Goal: Task Accomplishment & Management: Use online tool/utility

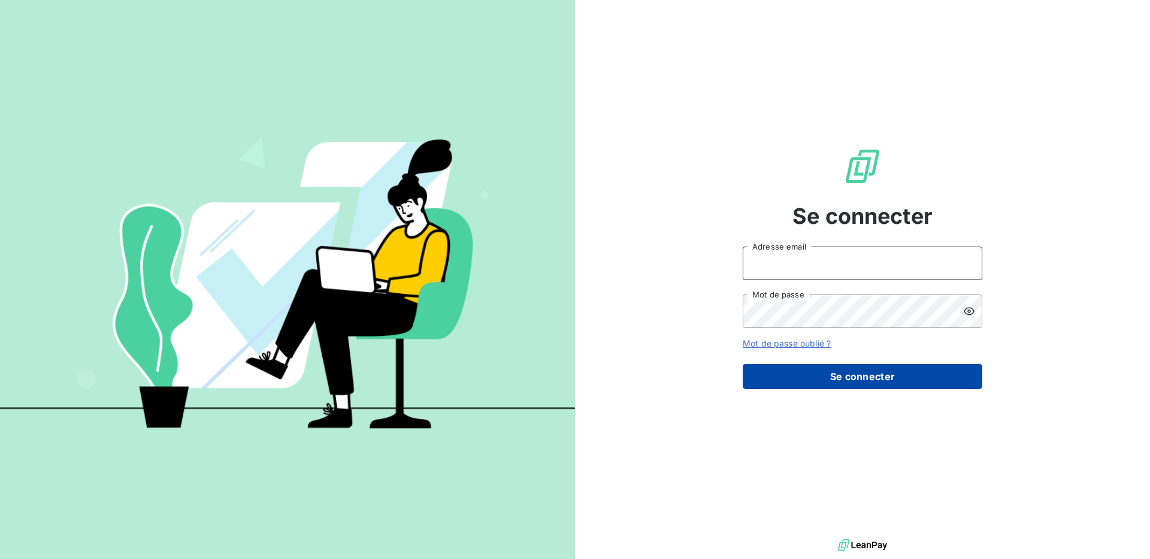
type input "[EMAIL_ADDRESS][DOMAIN_NAME]"
click at [836, 381] on button "Se connecter" at bounding box center [863, 376] width 240 height 25
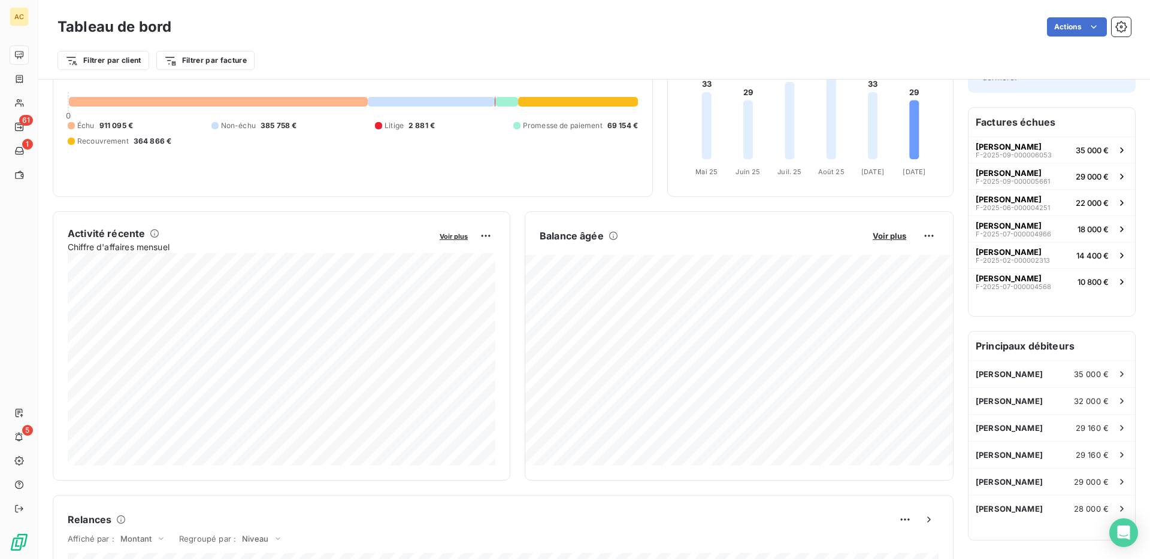
scroll to position [119, 0]
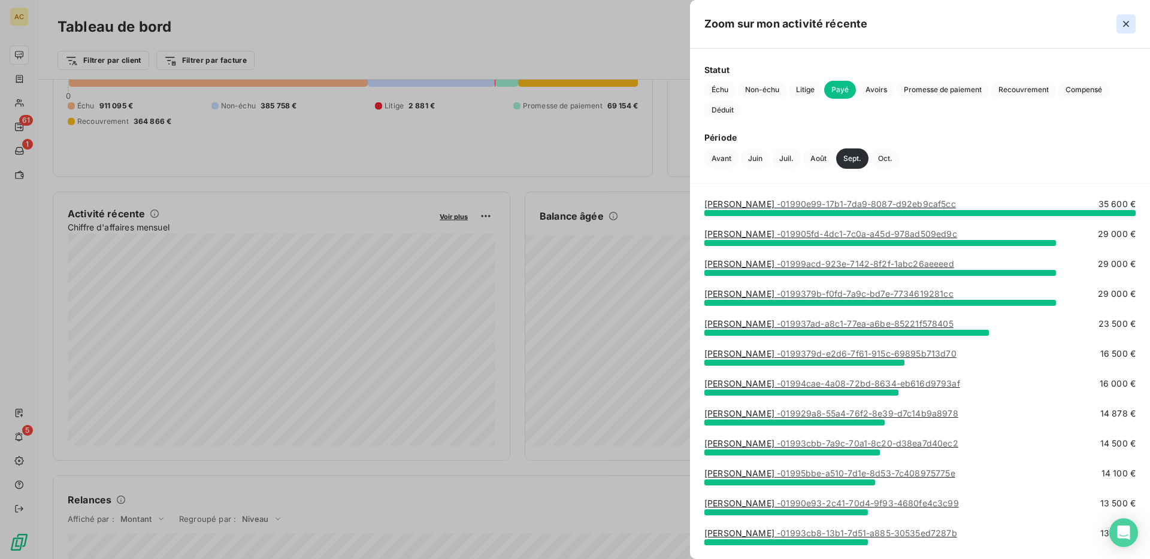
click at [1127, 23] on icon "button" at bounding box center [1126, 24] width 12 height 12
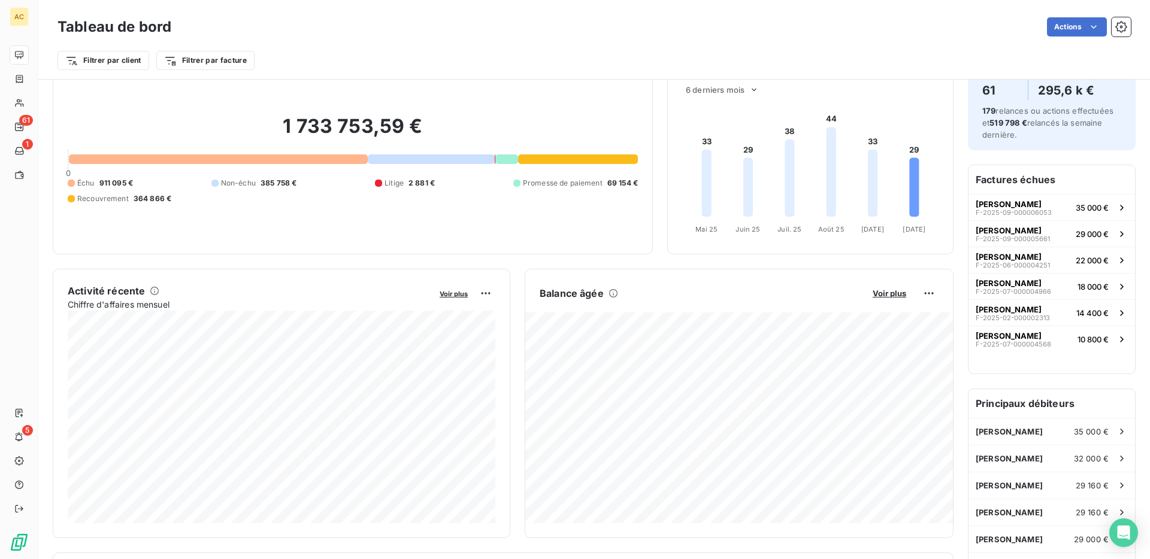
scroll to position [33, 0]
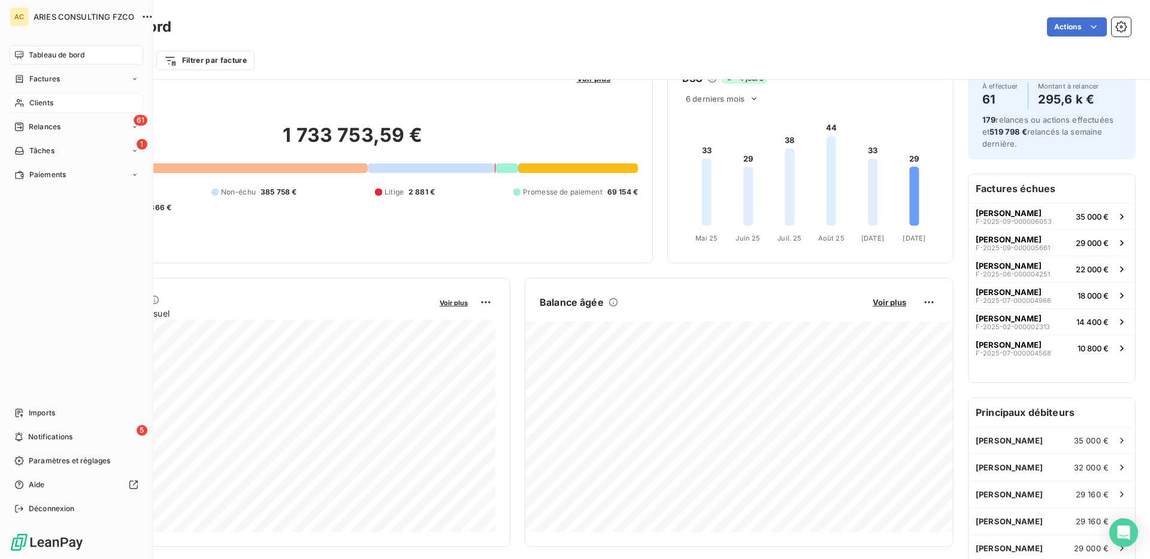
click at [44, 105] on span "Clients" at bounding box center [41, 103] width 24 height 11
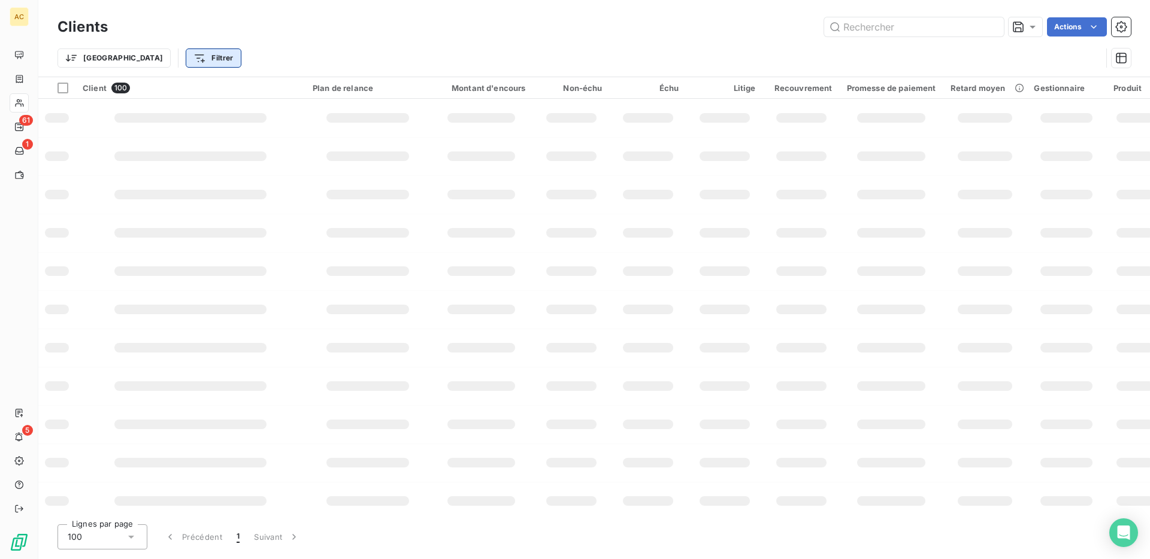
click at [157, 58] on html "AC 61 1 5 Clients Actions Trier Filtrer Client 100 Plan de relance Montant d'en…" at bounding box center [575, 279] width 1150 height 559
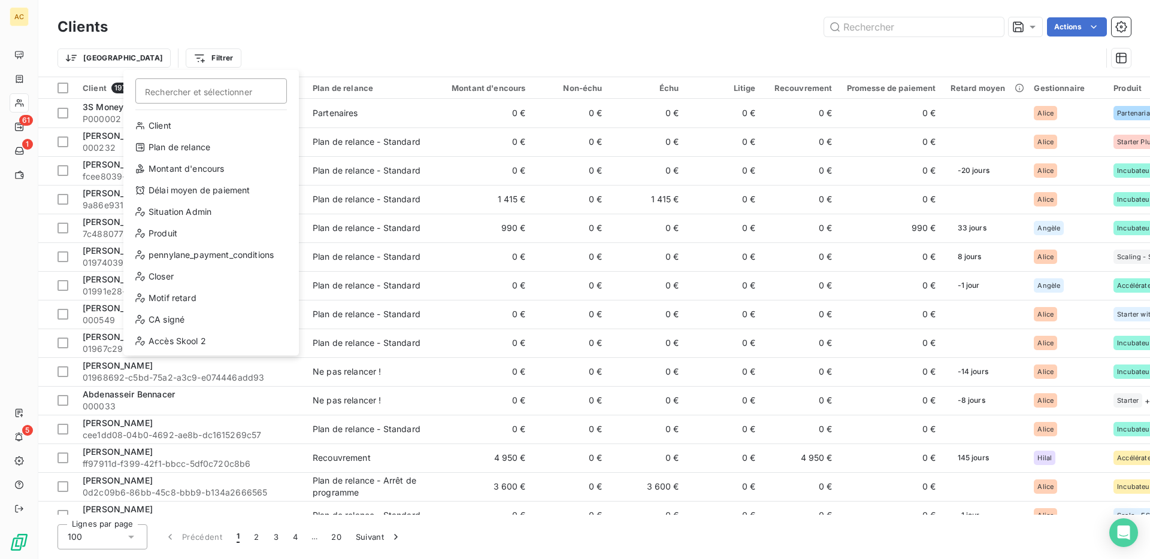
scroll to position [151, 0]
click at [158, 338] on div "Gestionnaire" at bounding box center [211, 341] width 166 height 19
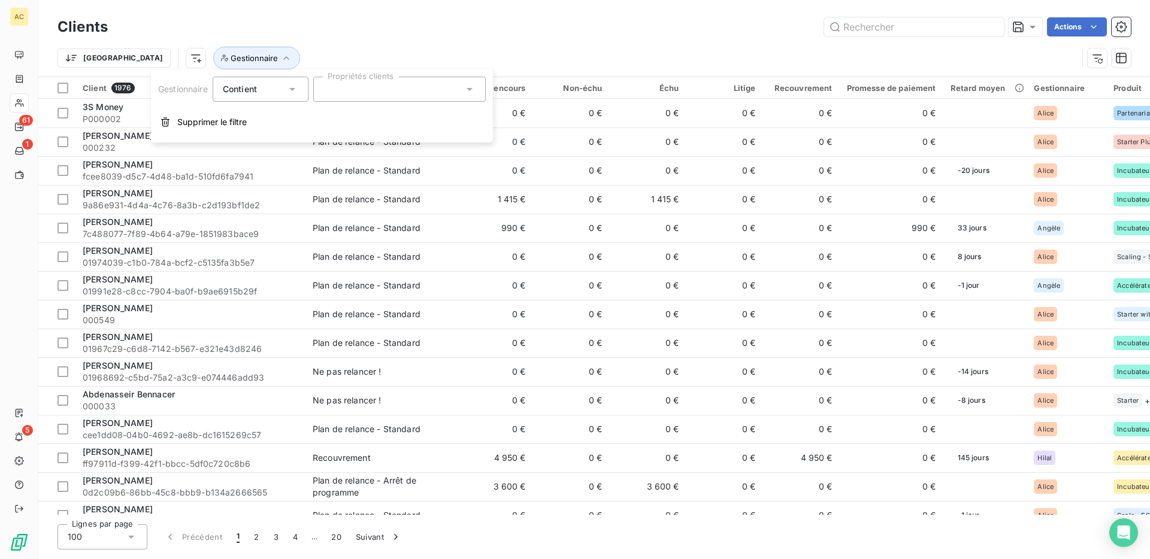
click at [288, 89] on icon at bounding box center [292, 89] width 12 height 12
click at [279, 138] on span "Ne contient pas" at bounding box center [269, 139] width 65 height 10
click at [350, 99] on div at bounding box center [399, 89] width 173 height 25
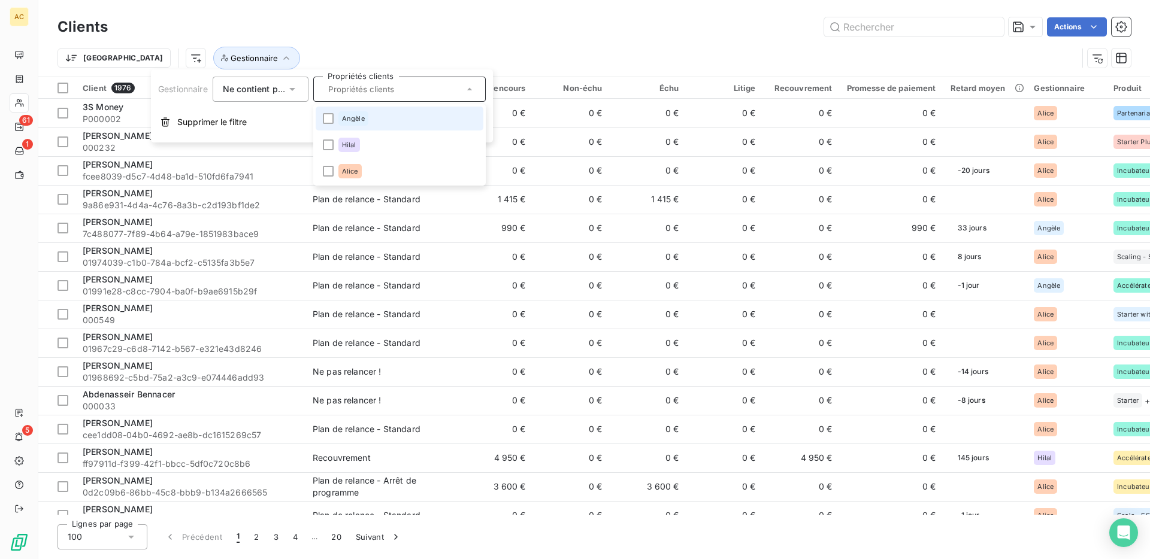
click at [347, 120] on span "Angèle" at bounding box center [353, 118] width 23 height 7
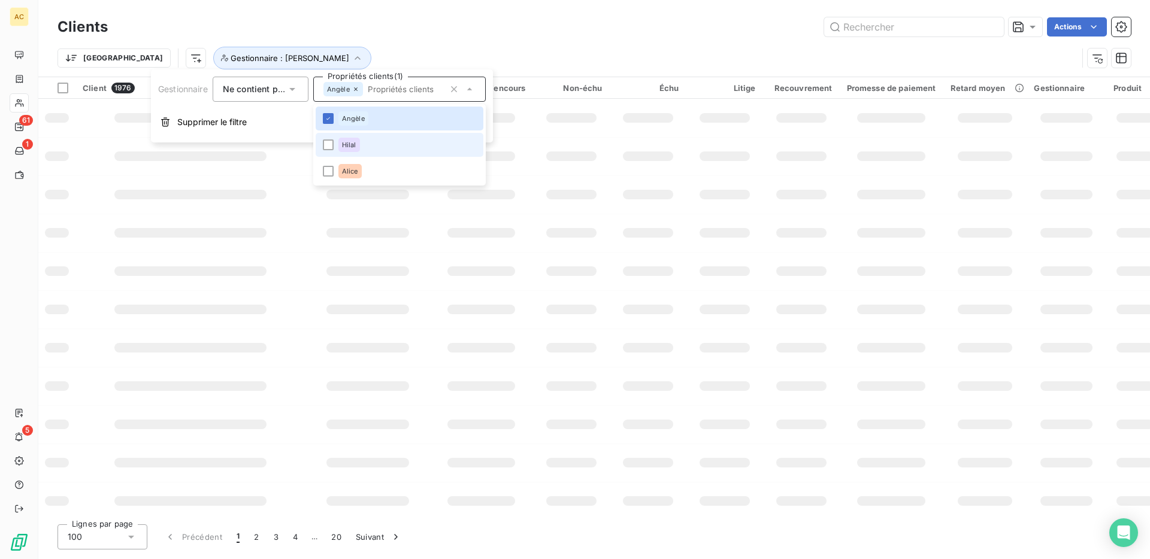
click at [344, 139] on div "Hilal" at bounding box center [349, 145] width 22 height 14
click at [347, 168] on span "Alice" at bounding box center [350, 171] width 16 height 7
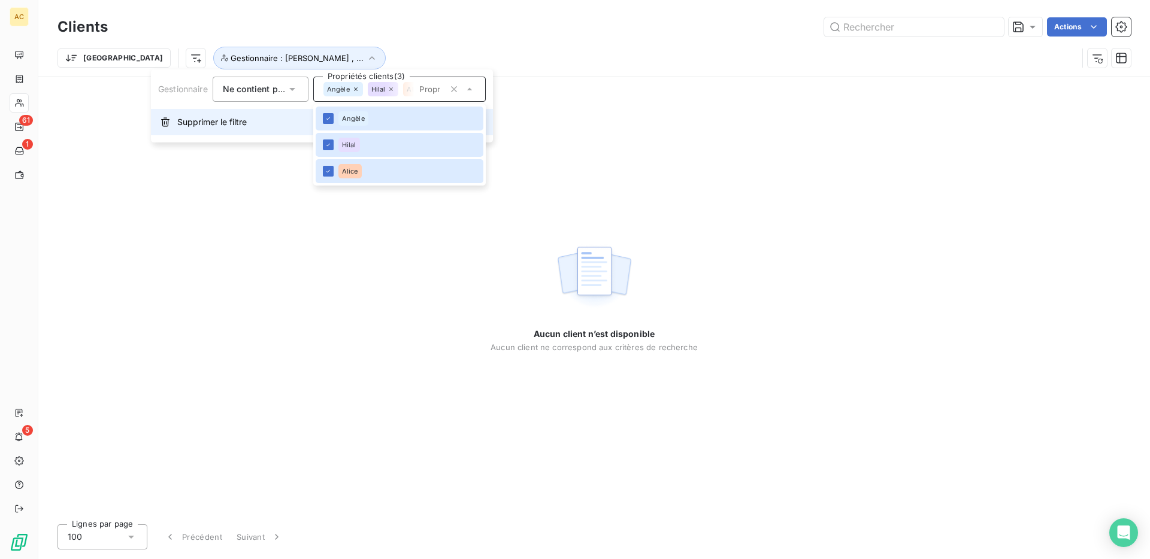
click at [257, 117] on button "Supprimer le filtre" at bounding box center [322, 122] width 342 height 26
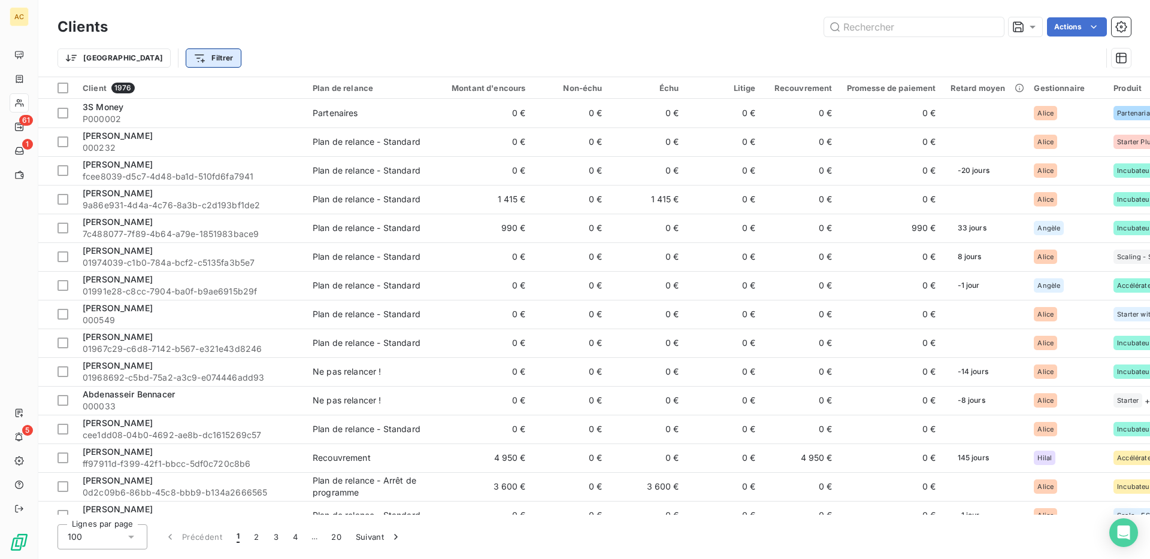
click at [158, 59] on html "AC 61 1 5 Clients Actions Trier Filtrer Client 1976 Plan de relance Montant d'e…" at bounding box center [575, 279] width 1150 height 559
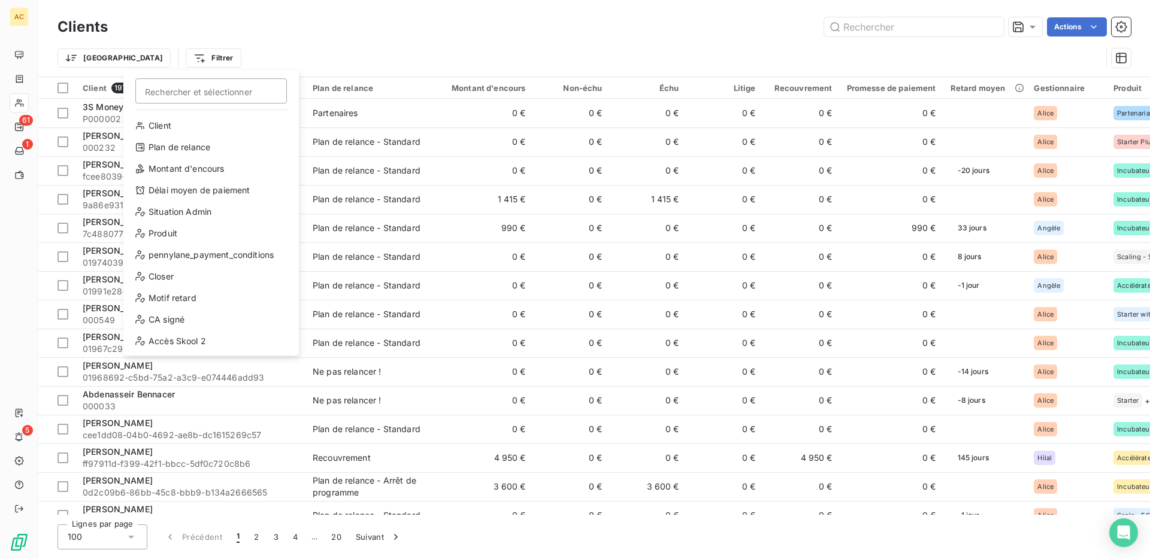
click at [173, 158] on div "Client Plan de relance Montant d'encours Délai moyen de paiement Situation Admi…" at bounding box center [211, 309] width 166 height 386
click at [190, 138] on div "Plan de relance" at bounding box center [211, 147] width 166 height 19
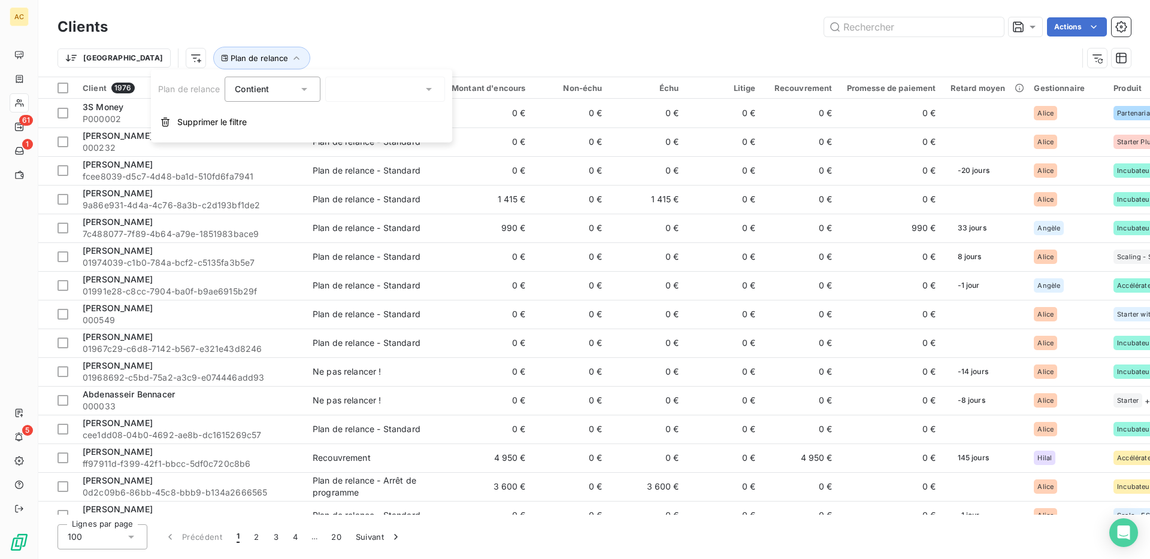
click at [376, 93] on div at bounding box center [385, 89] width 120 height 25
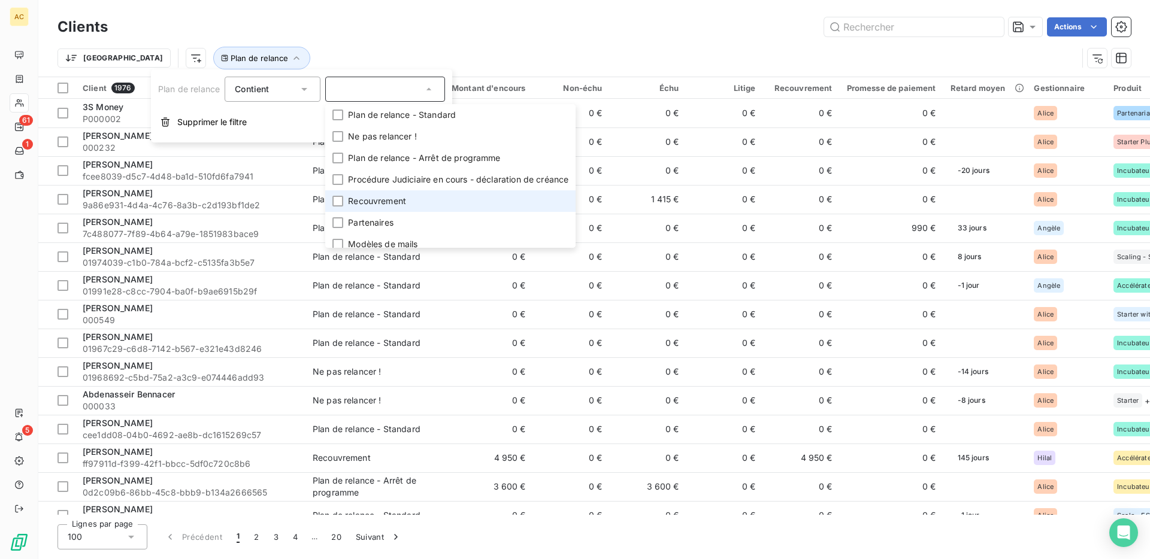
click at [371, 202] on span "Recouvrement" at bounding box center [377, 201] width 58 height 12
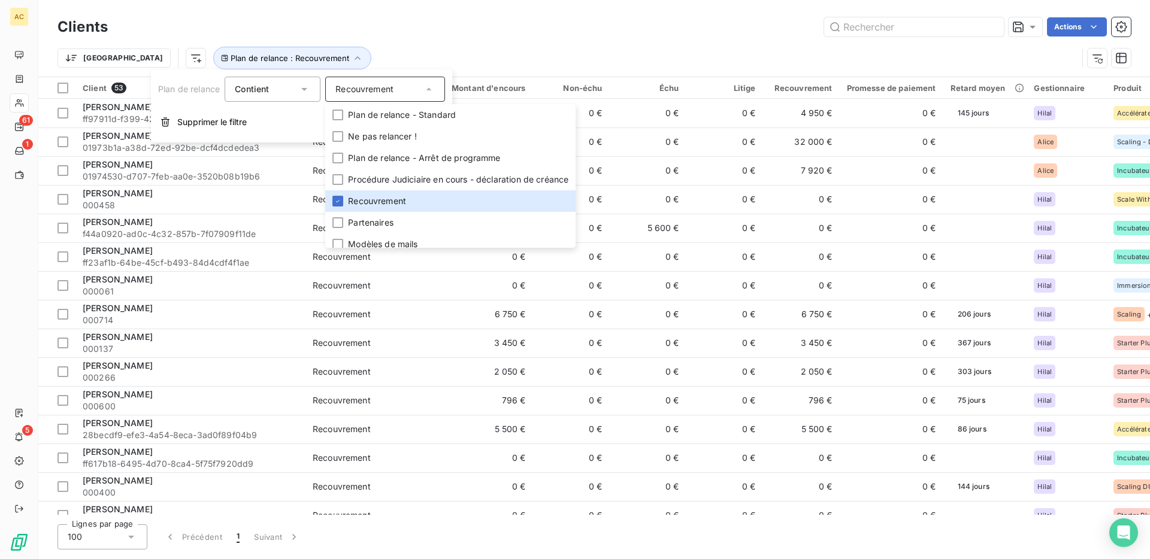
click at [395, 42] on div "Trier Plan de relance : Recouvrement" at bounding box center [594, 58] width 1073 height 37
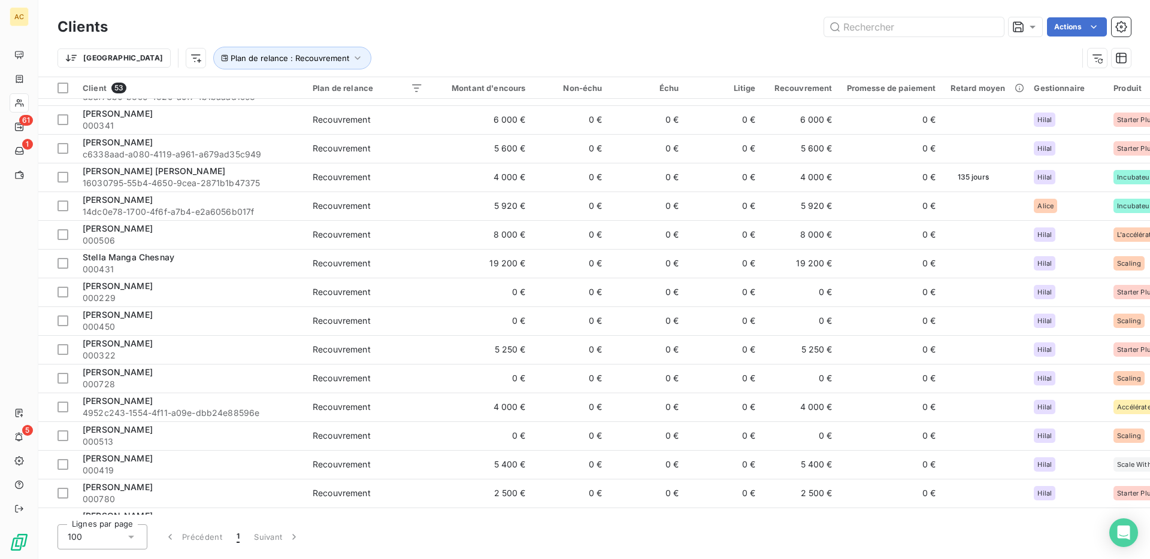
scroll to position [1113, 0]
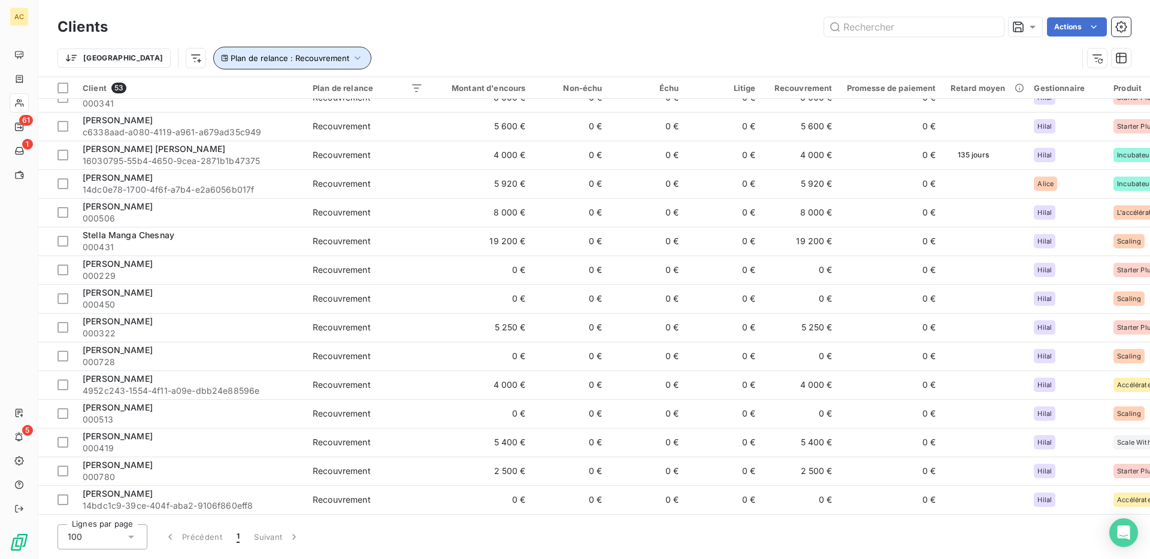
click at [285, 55] on button "Plan de relance : Recouvrement" at bounding box center [292, 58] width 158 height 23
click at [417, 95] on div "Recouvrement" at bounding box center [385, 89] width 120 height 25
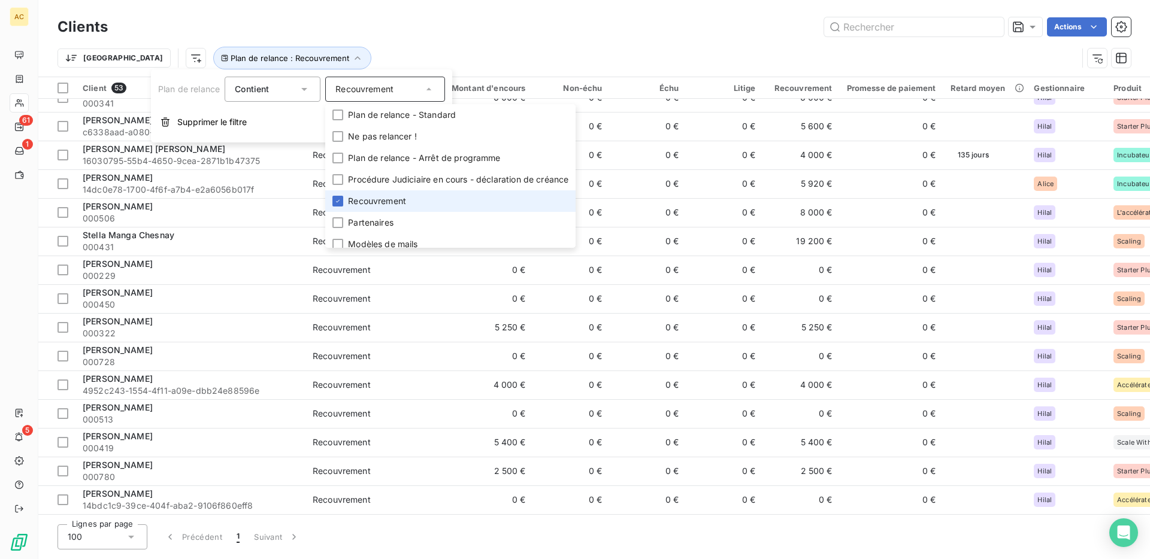
scroll to position [7, 0]
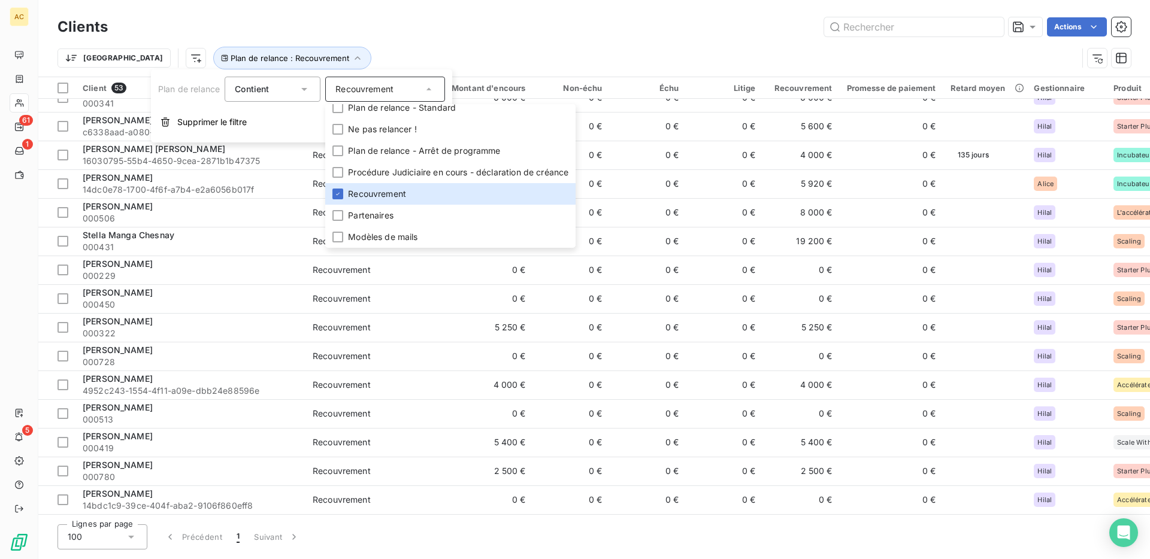
click at [416, 26] on div "Actions" at bounding box center [626, 26] width 1009 height 19
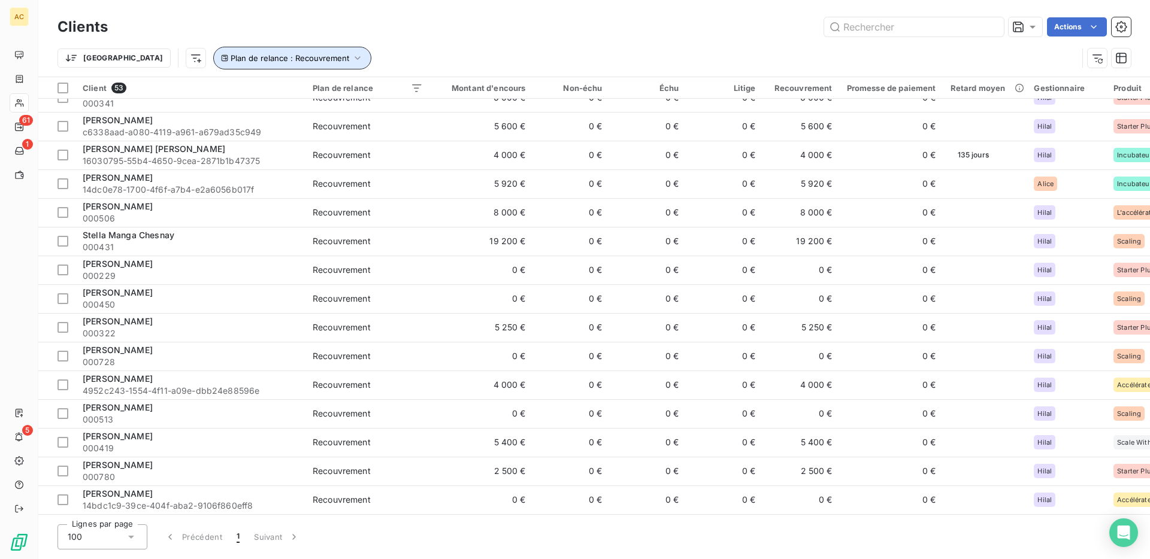
click at [280, 59] on span "Plan de relance : Recouvrement" at bounding box center [290, 58] width 119 height 10
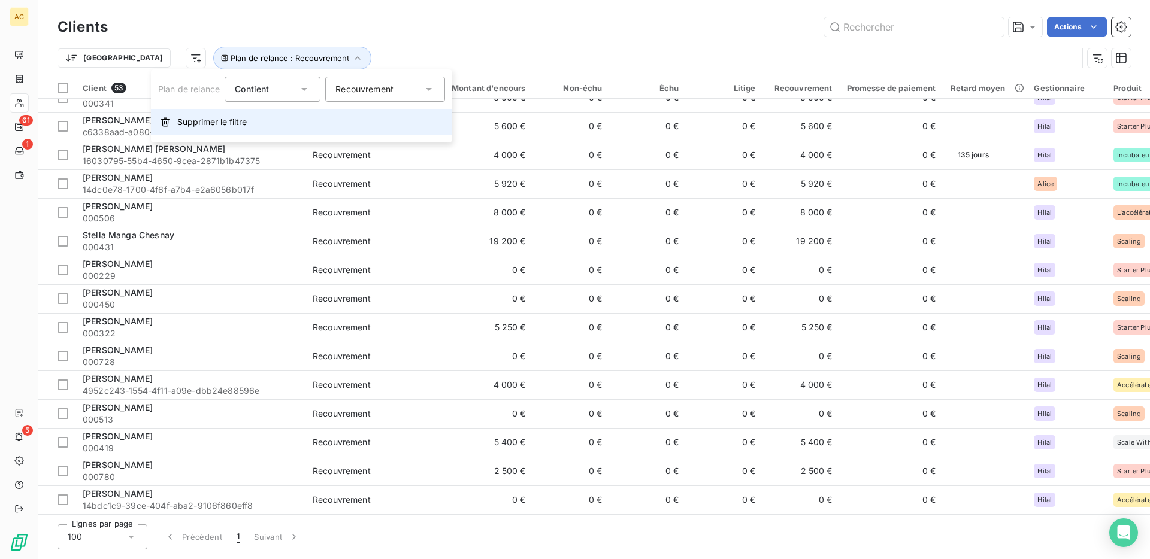
click at [237, 126] on span "Supprimer le filtre" at bounding box center [211, 122] width 69 height 12
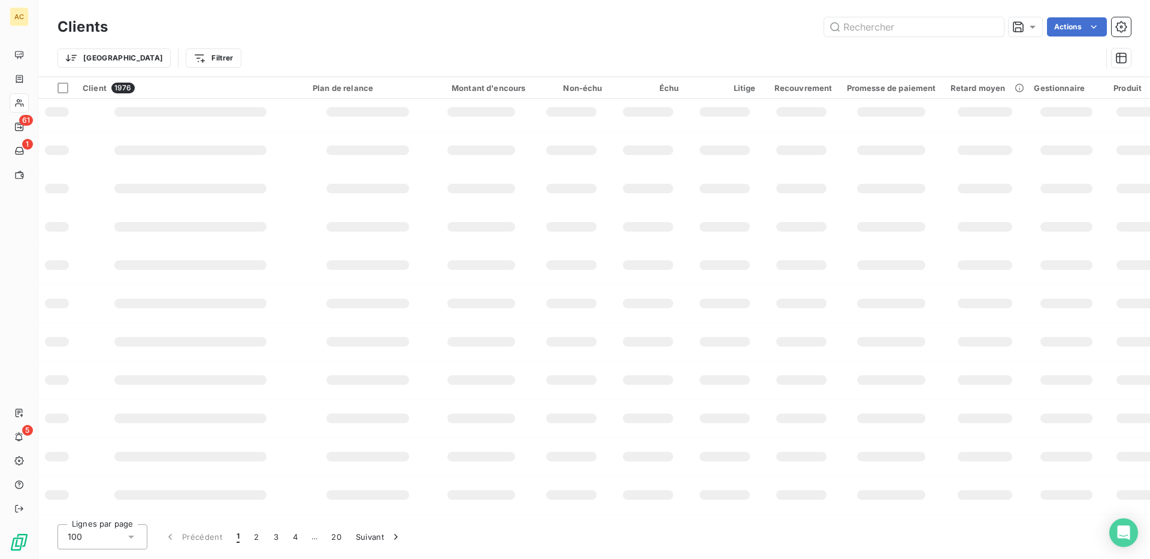
scroll to position [164, 0]
click at [240, 38] on div "Clients Actions" at bounding box center [594, 26] width 1073 height 25
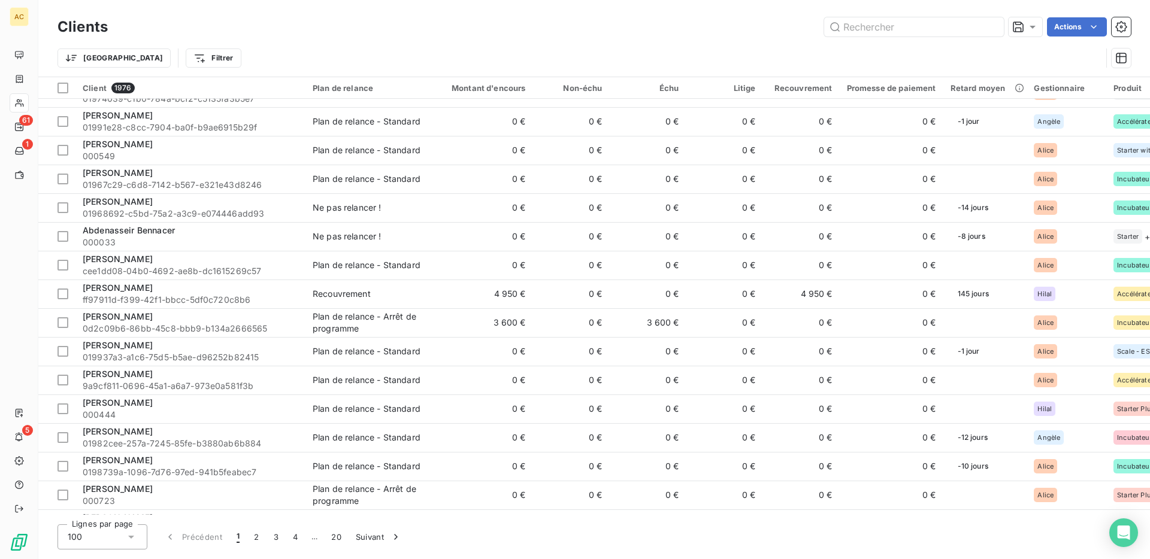
scroll to position [1113, 0]
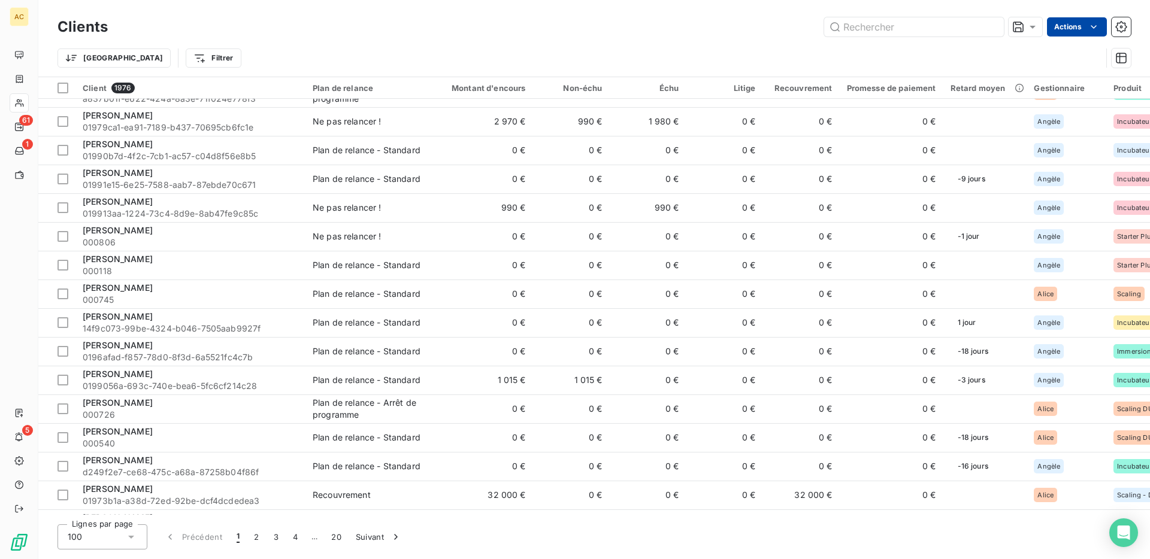
click at [1082, 29] on html "AC 61 1 5 Clients Actions Trier Filtrer Client 1976 Plan de relance Montant d'e…" at bounding box center [575, 279] width 1150 height 559
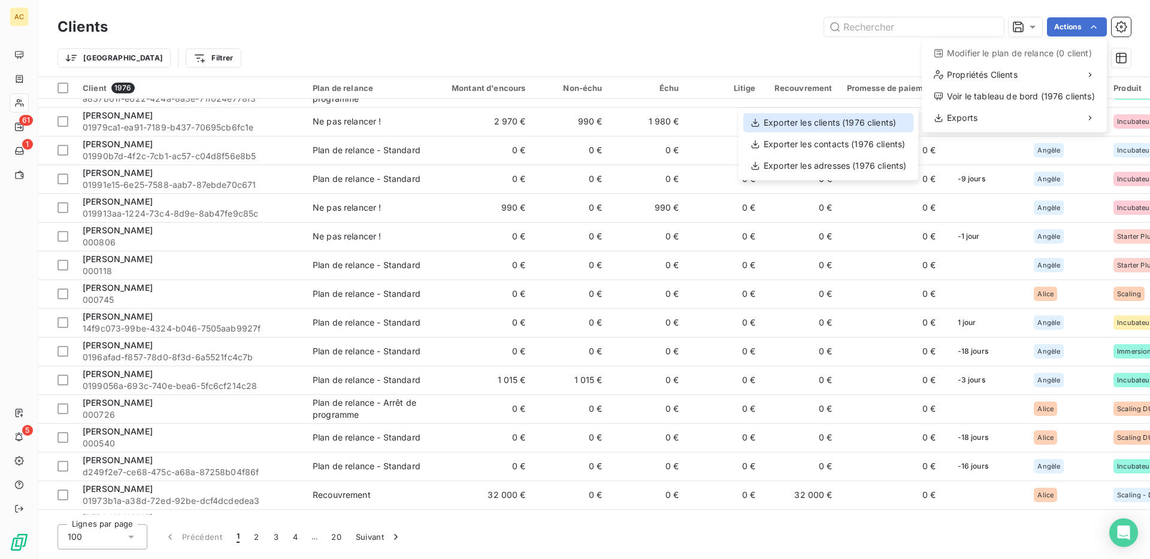
click at [886, 129] on div "Exporter les clients (1976 clients)" at bounding box center [828, 122] width 170 height 19
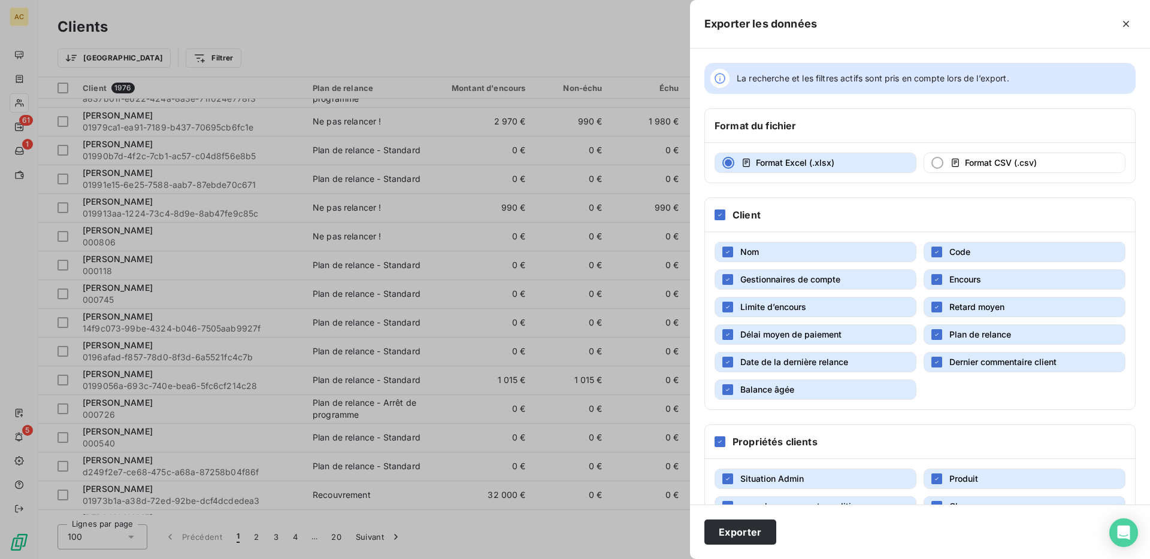
click at [812, 280] on span "Gestionnaires de compte" at bounding box center [790, 279] width 100 height 10
click at [870, 310] on button "Limite d’encours" at bounding box center [816, 307] width 202 height 20
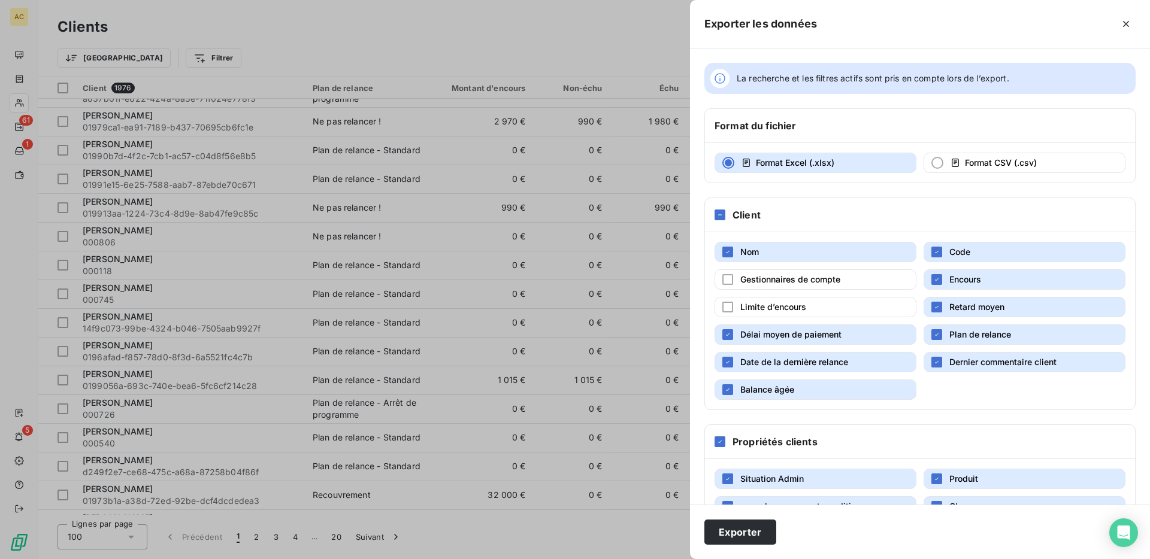
click at [951, 303] on span "Retard moyen" at bounding box center [976, 307] width 55 height 10
click at [845, 333] on button "Délai moyen de paiement" at bounding box center [816, 335] width 202 height 20
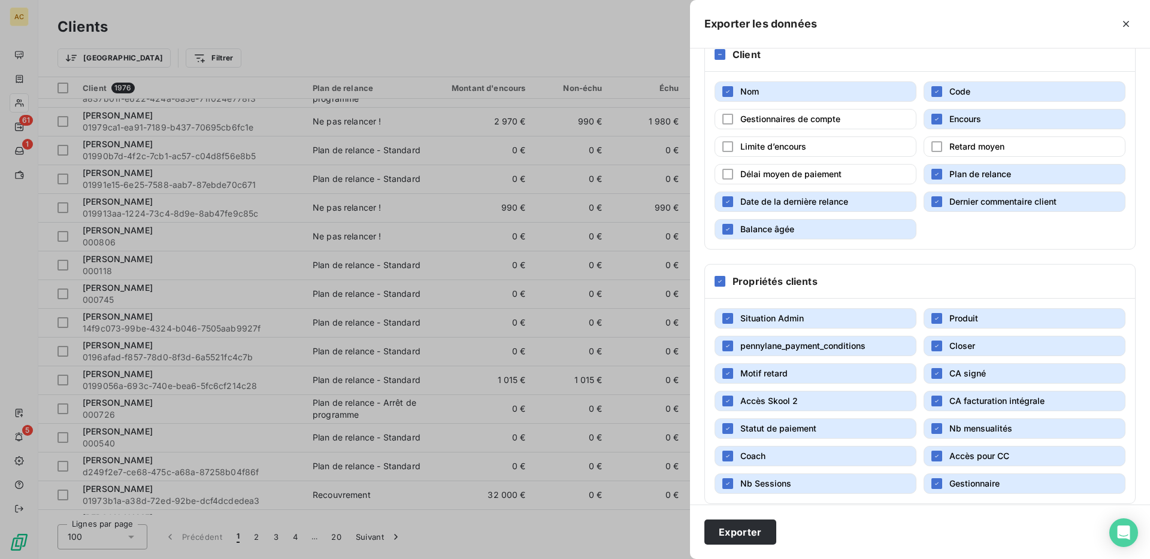
scroll to position [174, 0]
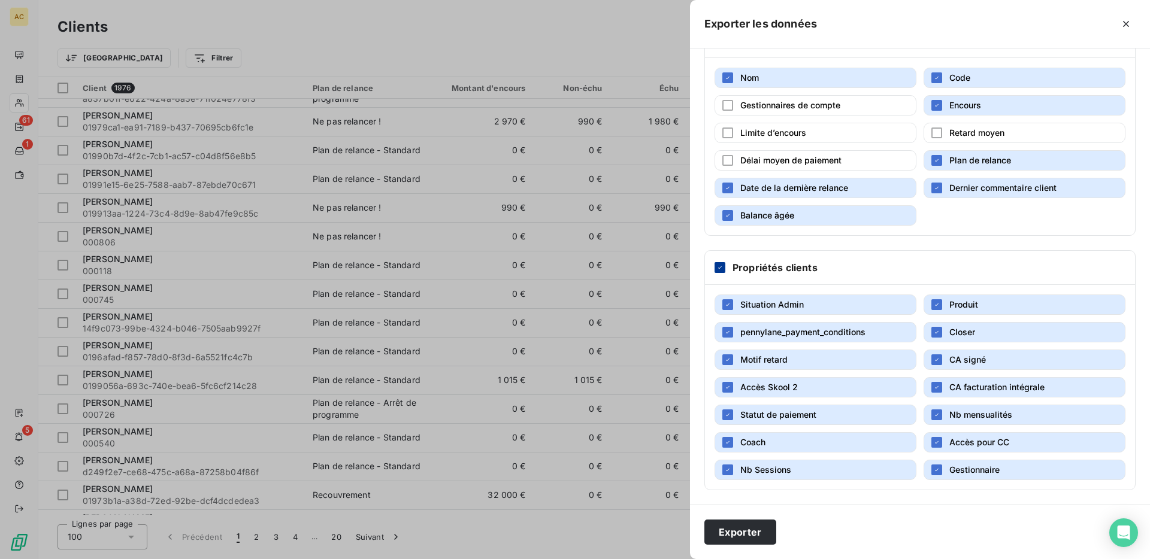
click at [719, 265] on icon at bounding box center [719, 267] width 7 height 7
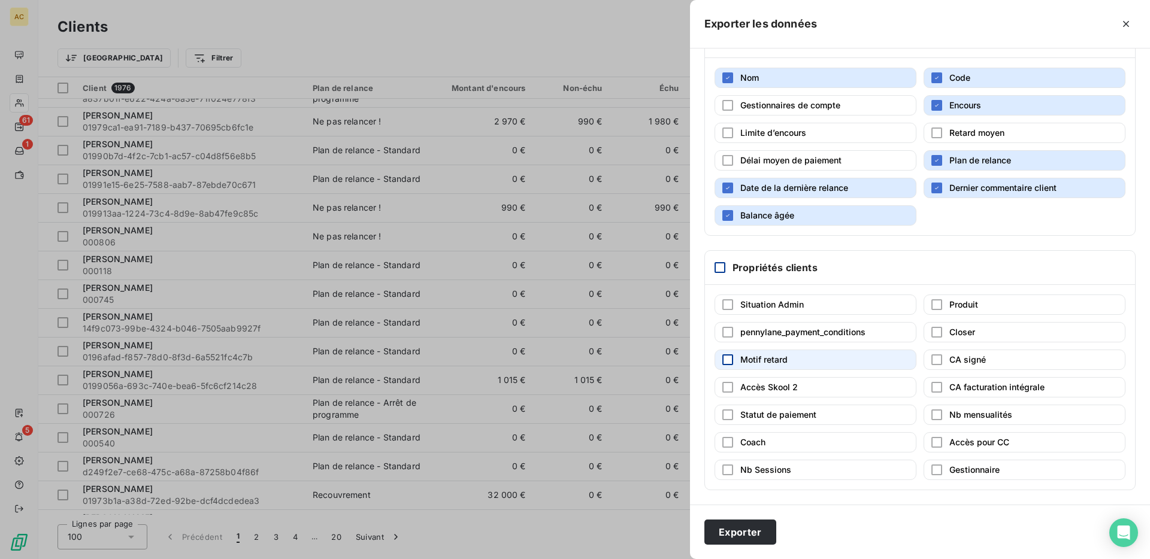
click at [731, 357] on div "button" at bounding box center [727, 360] width 11 height 11
click at [939, 470] on div "button" at bounding box center [936, 470] width 11 height 11
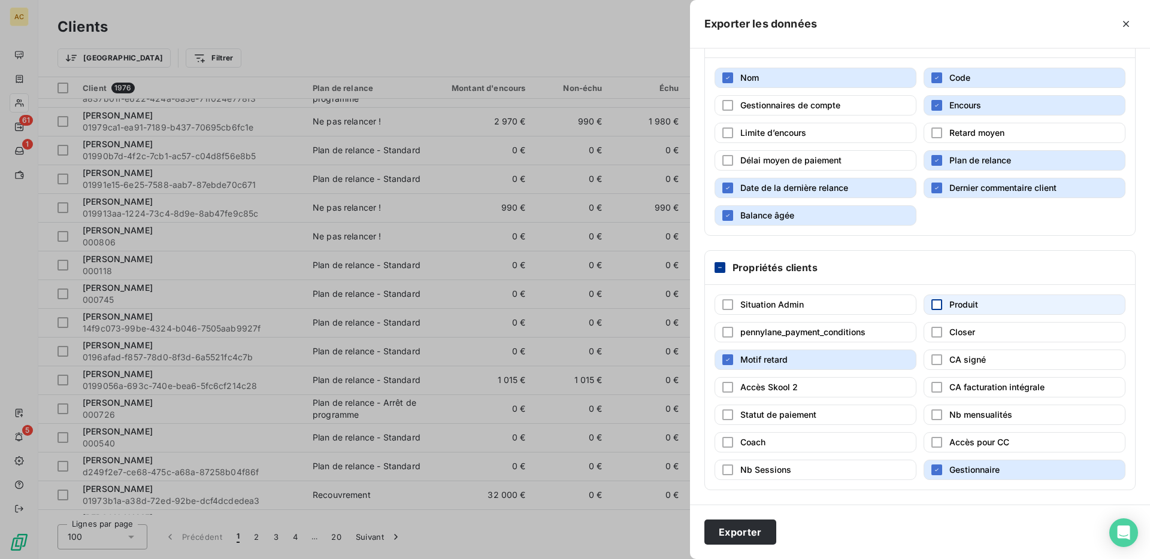
click at [936, 307] on div "button" at bounding box center [936, 304] width 11 height 11
click at [750, 537] on button "Exporter" at bounding box center [740, 532] width 72 height 25
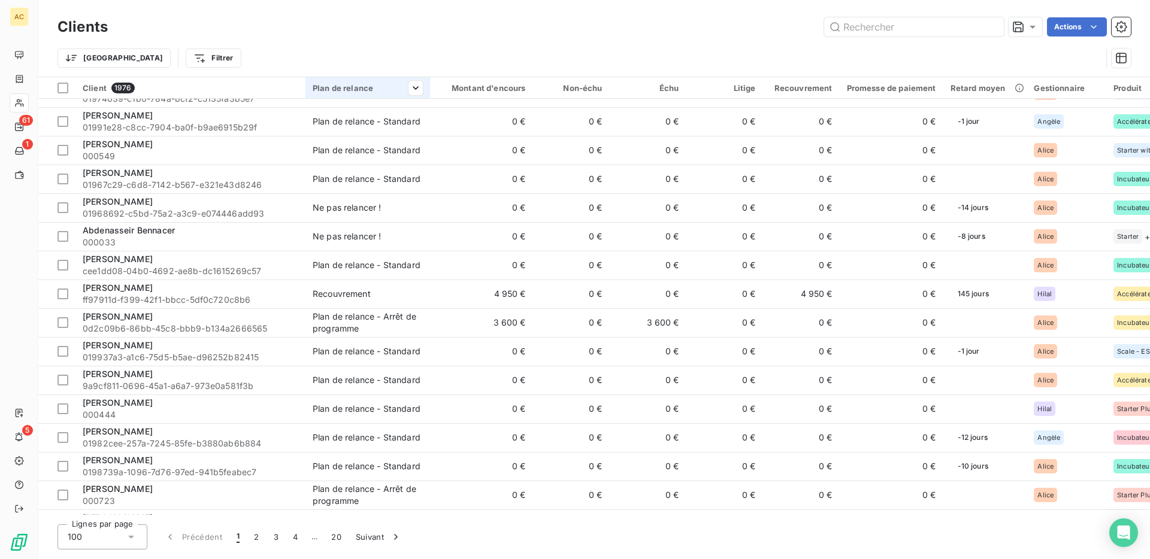
scroll to position [1113, 0]
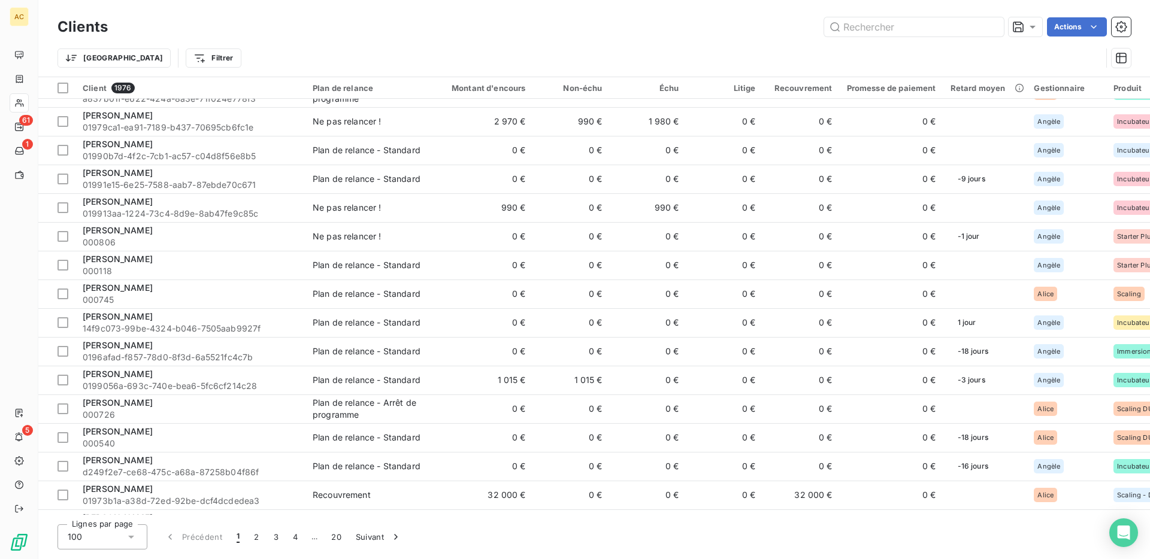
click at [867, 37] on div "Clients Actions" at bounding box center [594, 26] width 1073 height 25
click at [861, 25] on input "text" at bounding box center [914, 26] width 180 height 19
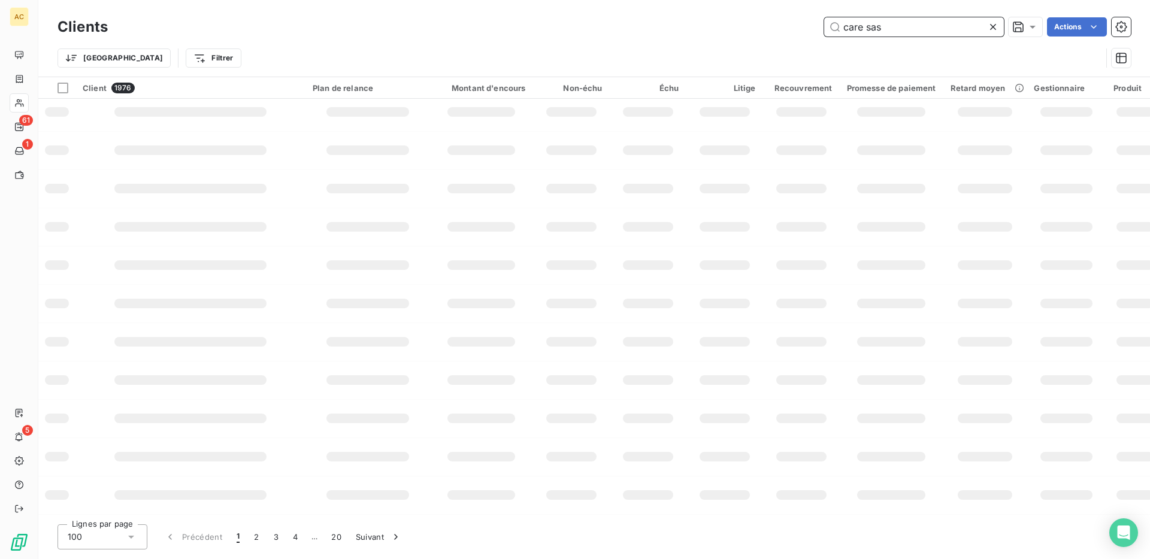
scroll to position [0, 0]
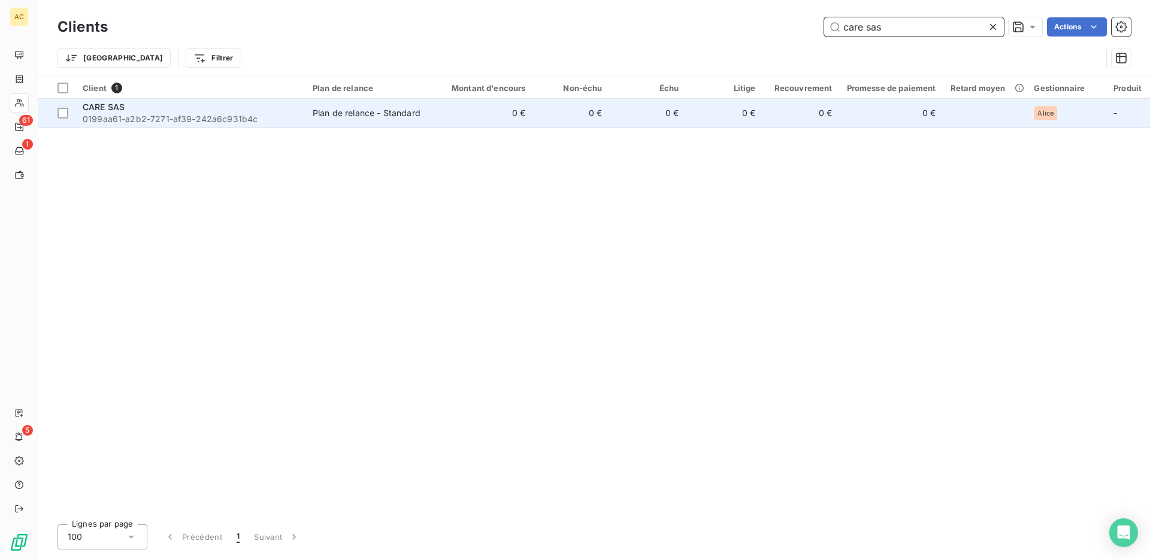
type input "care sas"
click at [252, 107] on div "CARE SAS" at bounding box center [191, 107] width 216 height 12
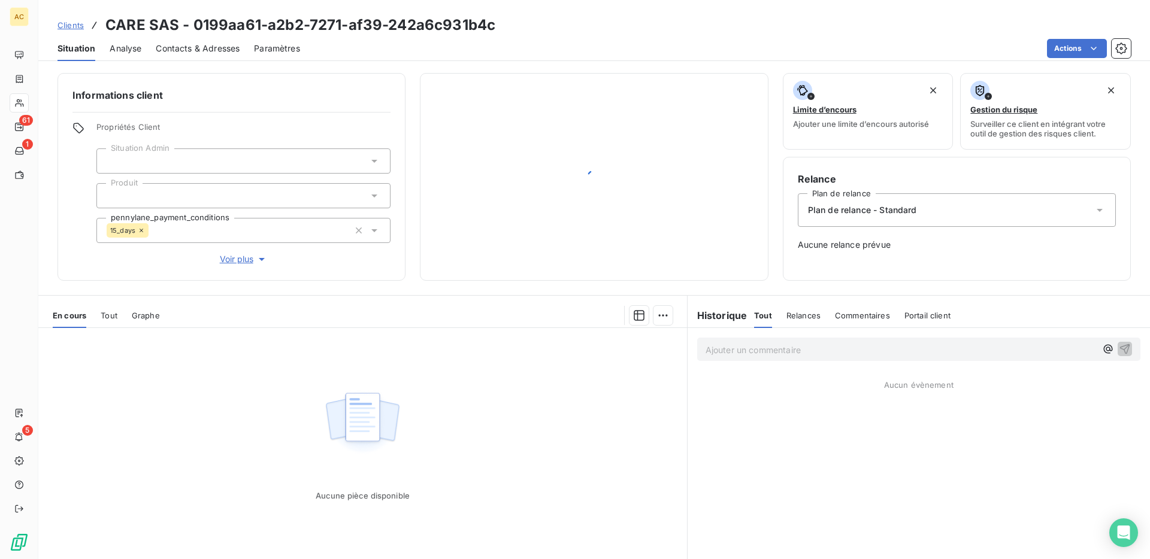
scroll to position [35, 0]
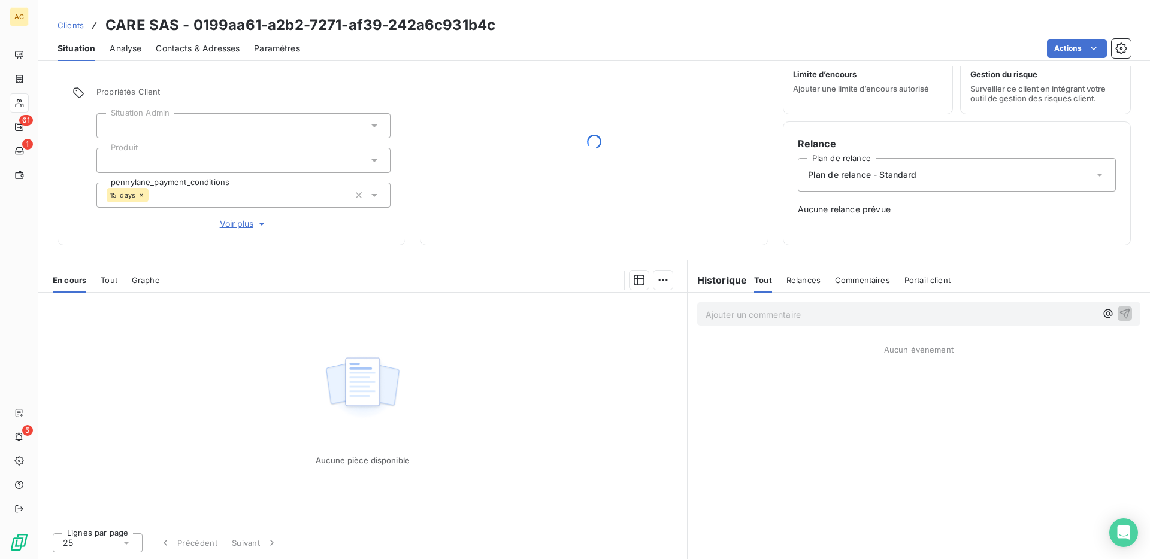
click at [77, 27] on span "Clients" at bounding box center [71, 25] width 26 height 10
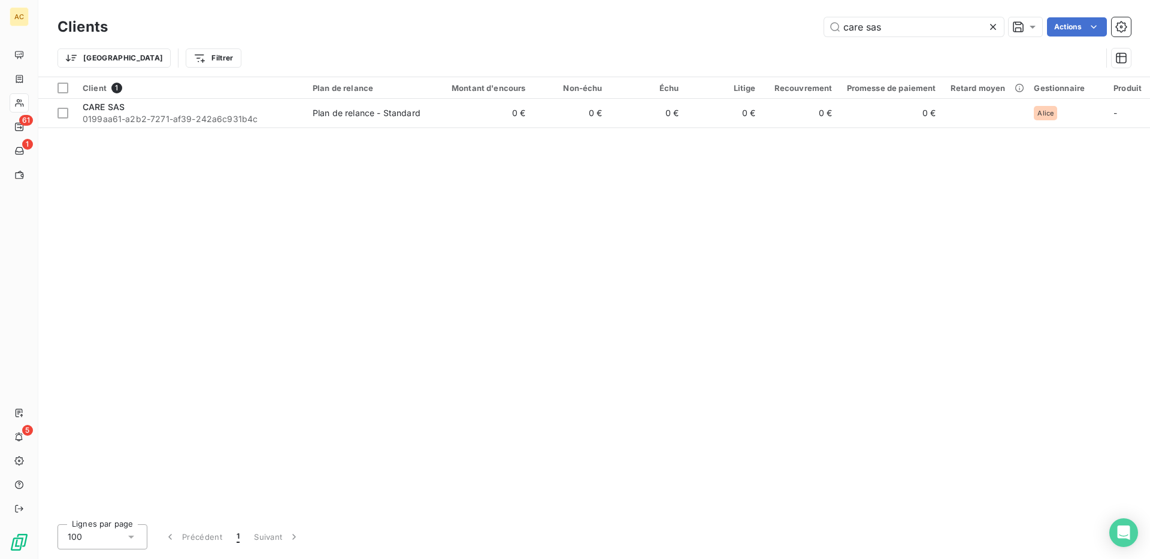
drag, startPoint x: 921, startPoint y: 21, endPoint x: 762, endPoint y: 10, distance: 159.1
click at [762, 10] on div "Clients care sas Actions Trier Filtrer" at bounding box center [594, 38] width 1112 height 77
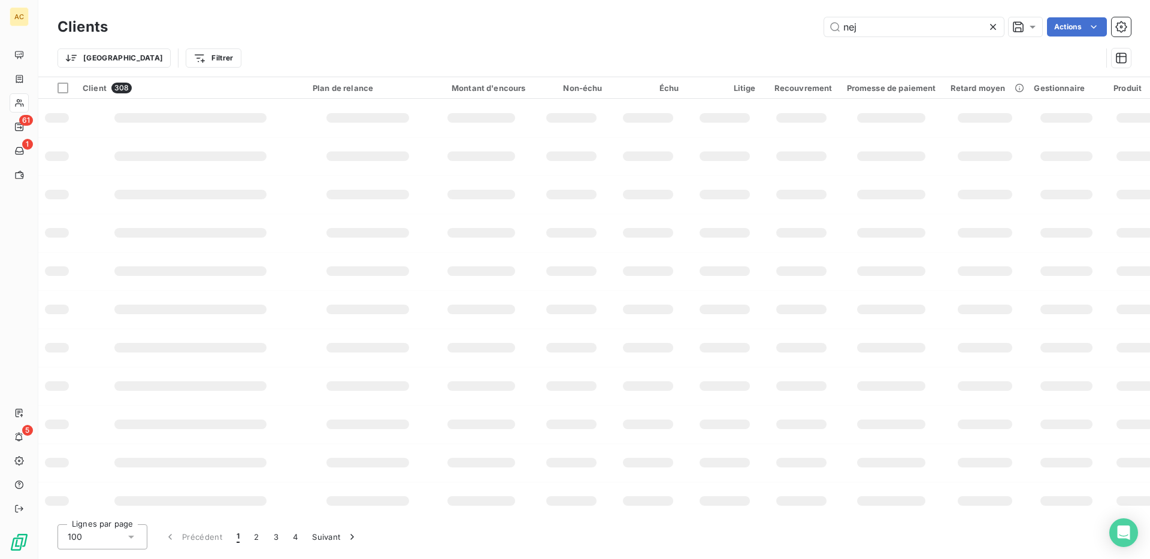
type input "neji"
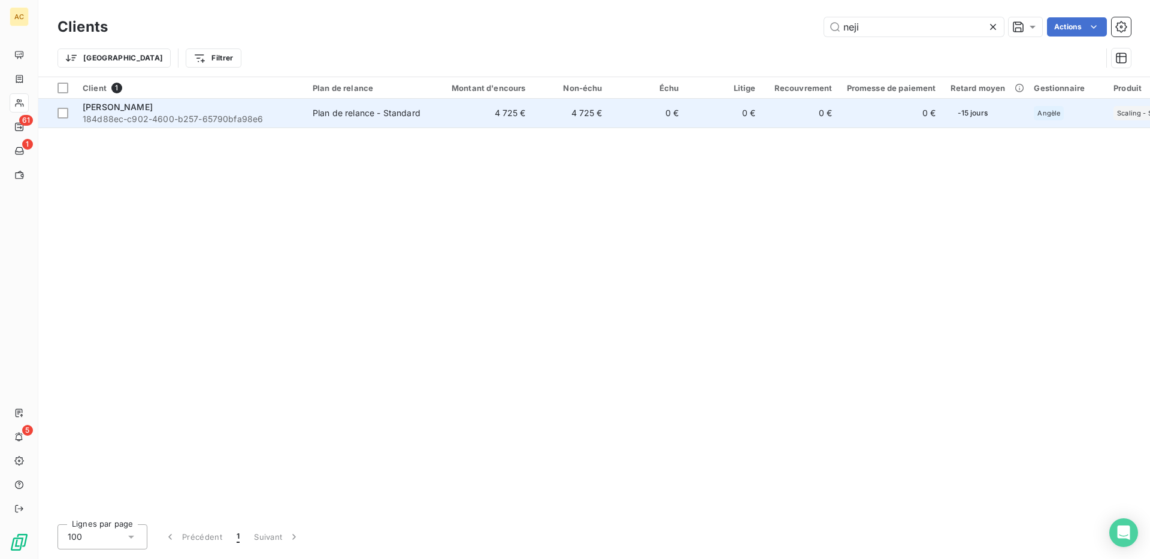
click at [317, 103] on td "Plan de relance - Standard" at bounding box center [367, 113] width 125 height 29
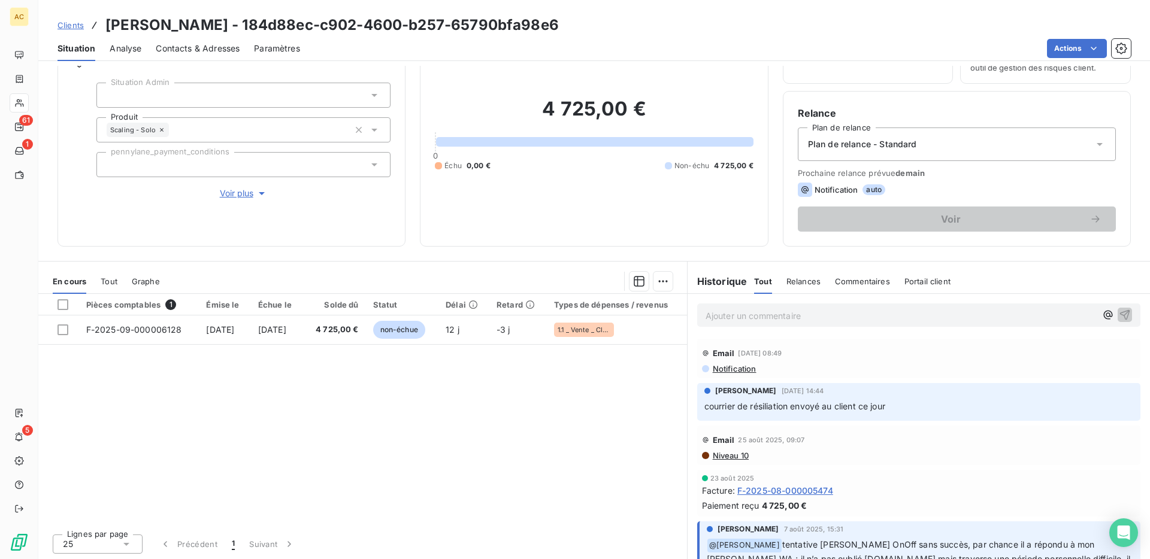
scroll to position [67, 0]
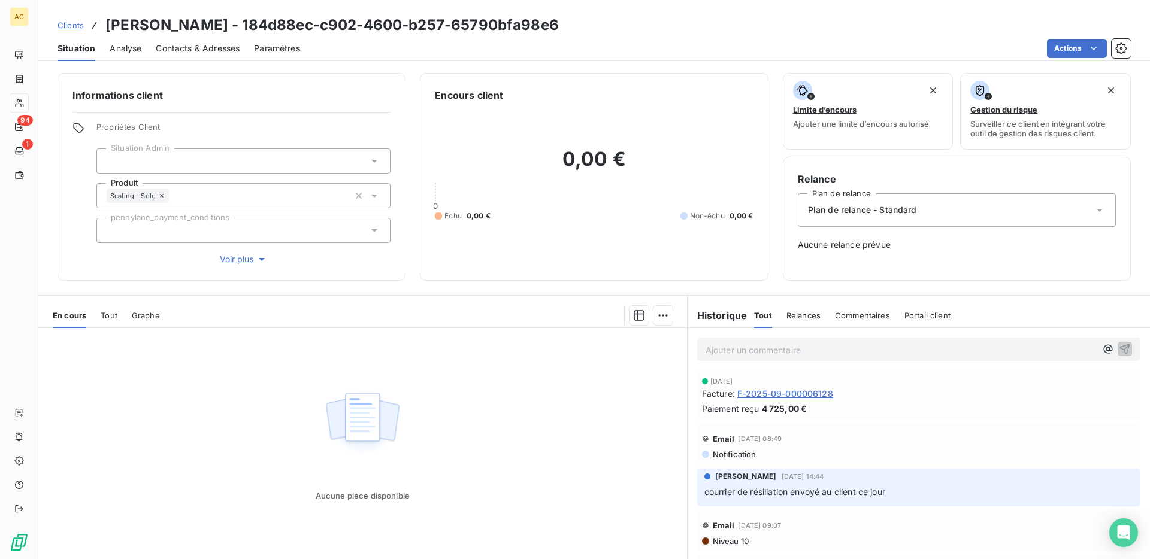
scroll to position [35, 0]
